Goal: Transaction & Acquisition: Purchase product/service

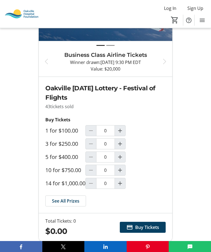
click at [119, 128] on mat-icon "Increment by one" at bounding box center [120, 131] width 7 height 7
type input "1"
click at [140, 225] on span at bounding box center [143, 227] width 46 height 13
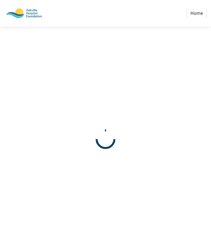
select select "CA"
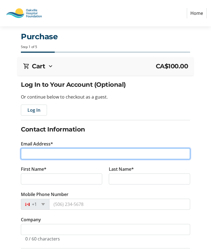
click at [49, 153] on input "Email Address*" at bounding box center [105, 153] width 169 height 11
type input "[EMAIL_ADDRESS][DOMAIN_NAME]"
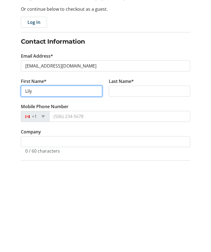
type input "Lily"
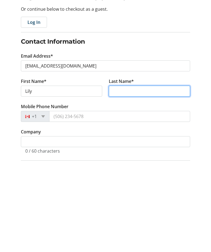
click at [128, 174] on input "Last Name*" at bounding box center [149, 179] width 81 height 11
type input "Chawla"
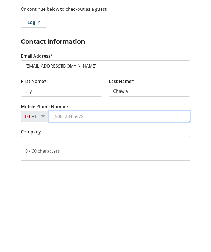
click at [89, 199] on input "Mobile Phone Number" at bounding box center [119, 204] width 141 height 11
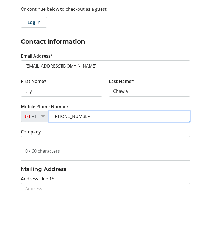
scroll to position [35, 0]
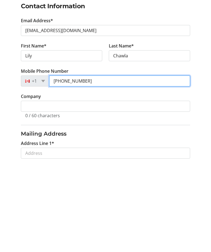
type input "[PHONE_NUMBER]"
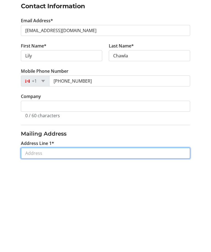
click at [68, 236] on input "Address Line 1*" at bounding box center [105, 241] width 169 height 11
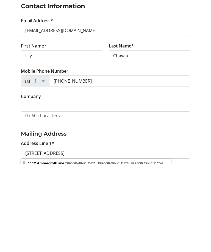
scroll to position [123, 0]
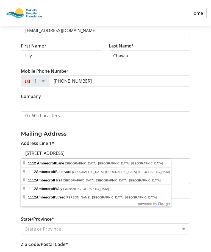
type input "[STREET_ADDRESS]"
type input "Oakville"
select select "ON"
type input "L6M 1Z2"
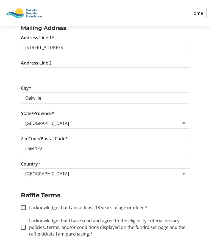
scroll to position [234, 0]
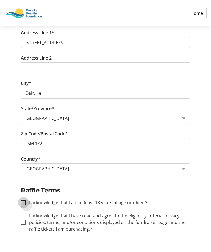
click at [25, 201] on input "I acknowledge that I am at least 18 years of age or older.*" at bounding box center [23, 202] width 5 height 5
checkbox input "true"
click at [23, 222] on input "I acknowledge that I have read and agree to the eligibility criteria, privacy p…" at bounding box center [23, 222] width 5 height 5
checkbox input "true"
